Goal: Find specific page/section: Find specific page/section

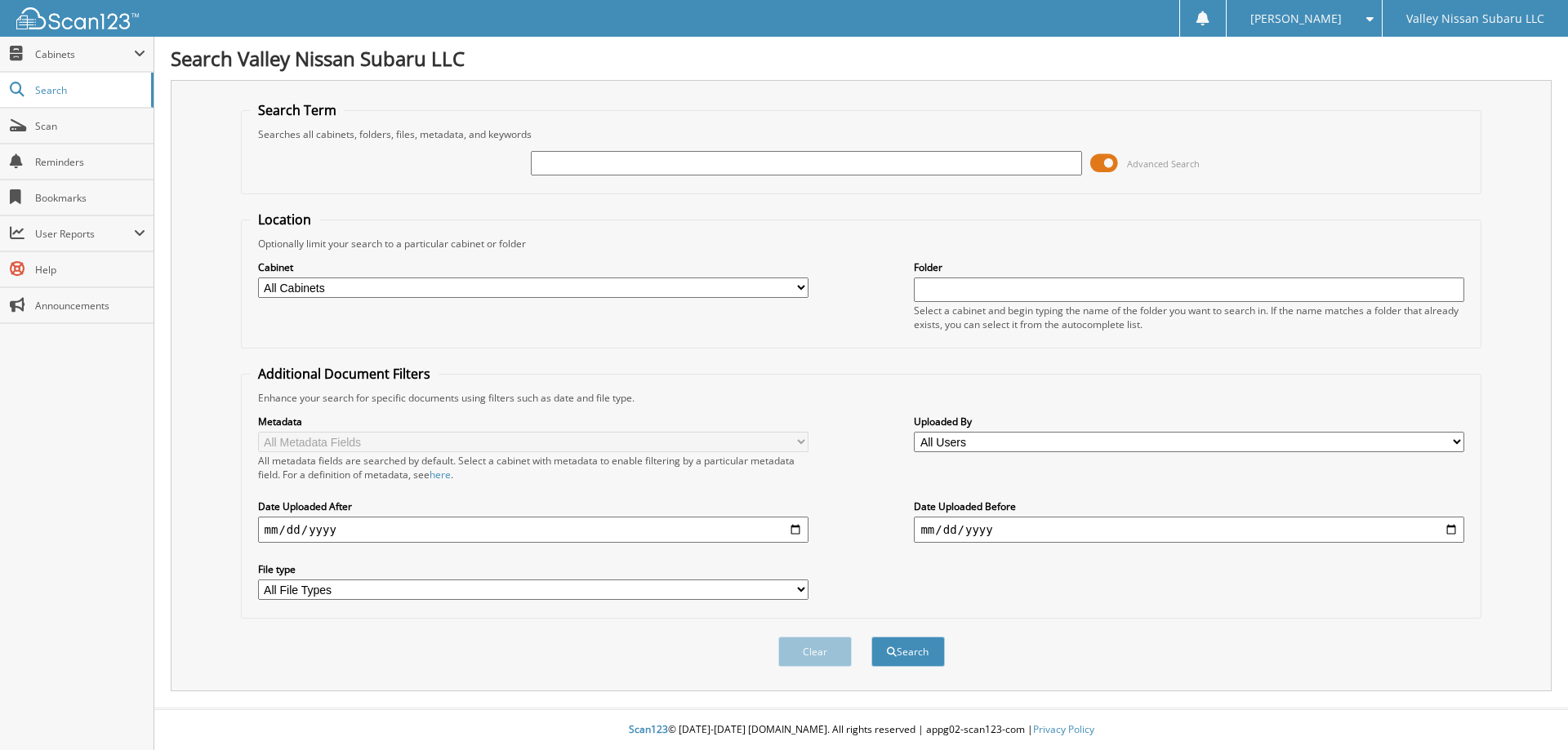
click at [537, 158] on input "text" at bounding box center [805, 163] width 550 height 25
type input "S3243120G"
click at [871, 637] on button "Search" at bounding box center [908, 651] width 73 height 30
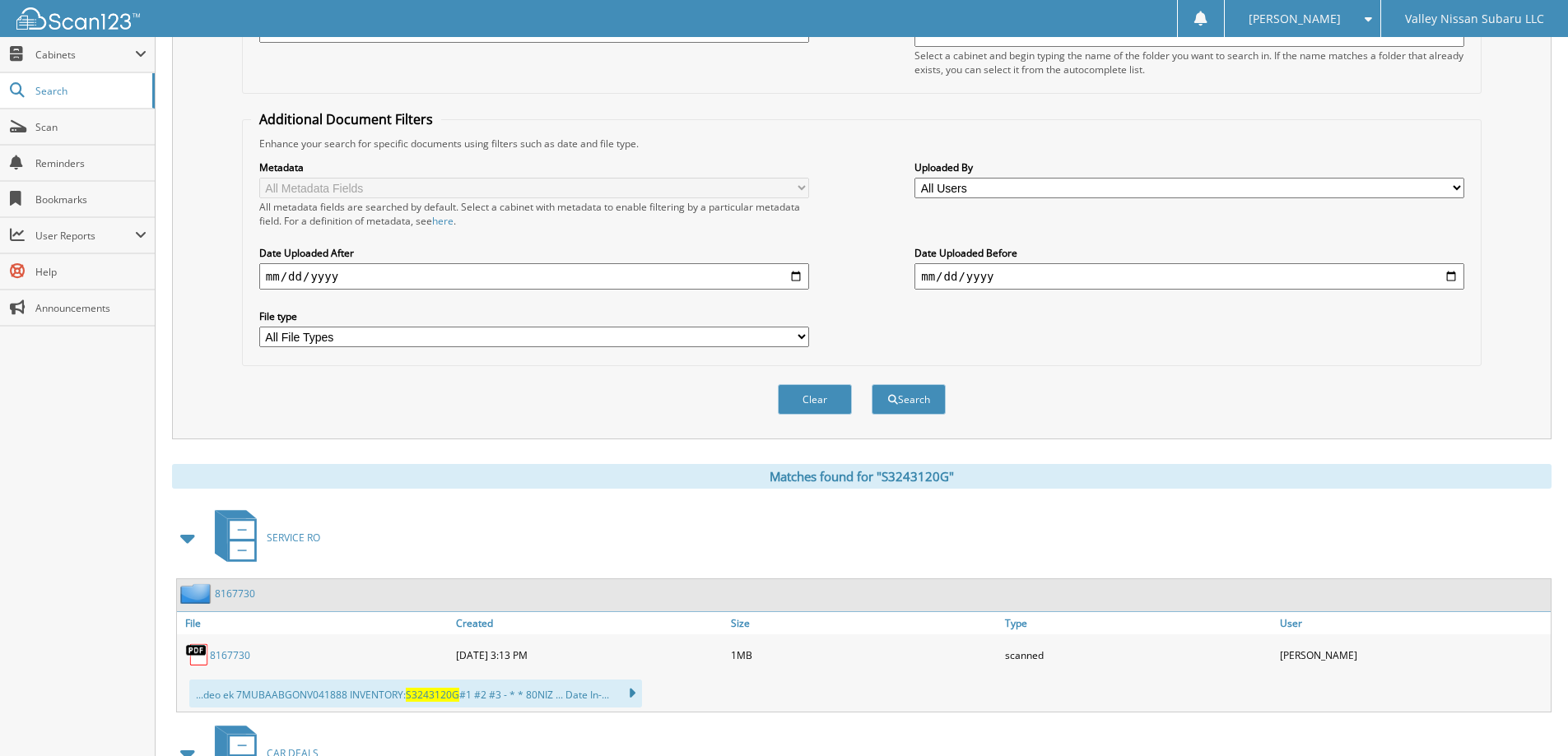
scroll to position [507, 0]
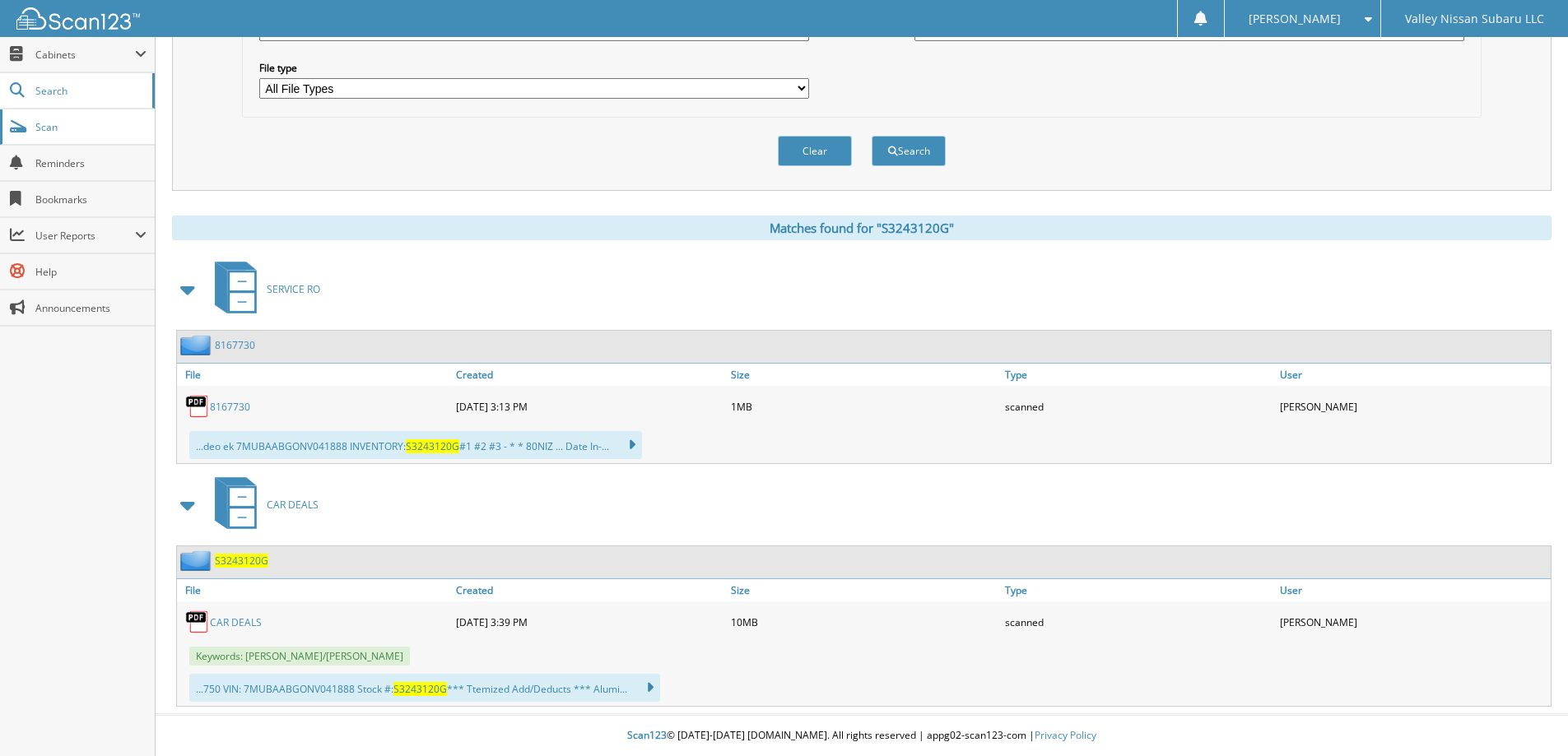
click at [107, 130] on span "Scan" at bounding box center [90, 127] width 111 height 14
